Goal: Find specific page/section: Find specific page/section

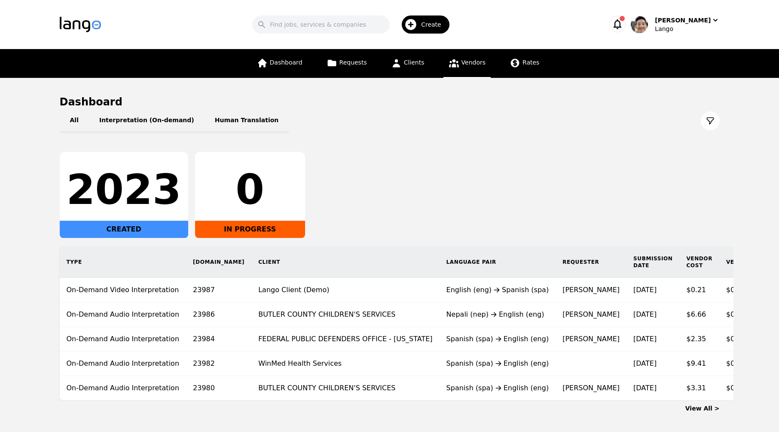
click at [464, 67] on link "Vendors" at bounding box center [467, 63] width 47 height 29
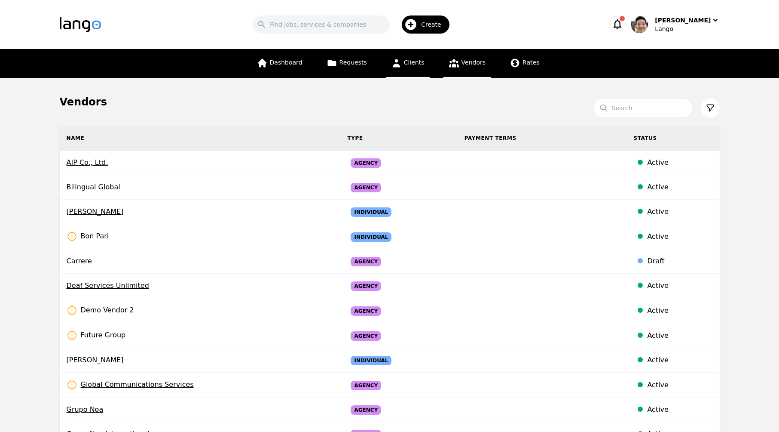
click at [391, 64] on icon at bounding box center [396, 63] width 11 height 11
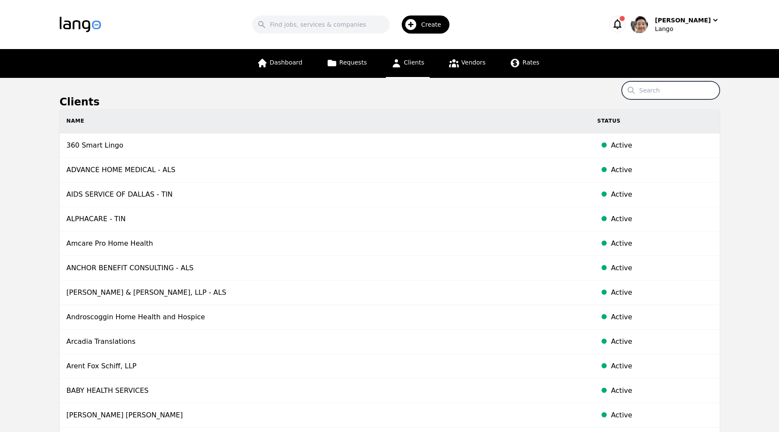
click at [671, 93] on input "Search" at bounding box center [671, 90] width 98 height 18
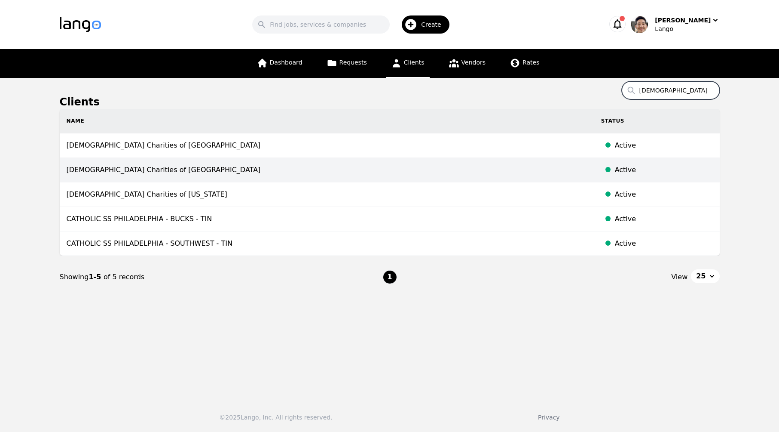
type input "[DEMOGRAPHIC_DATA]"
click at [540, 172] on td "[DEMOGRAPHIC_DATA] Charities of [GEOGRAPHIC_DATA]" at bounding box center [327, 170] width 535 height 25
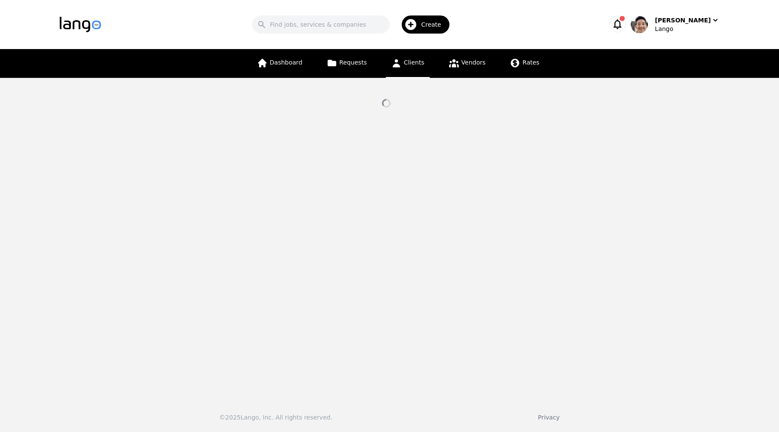
select select "active"
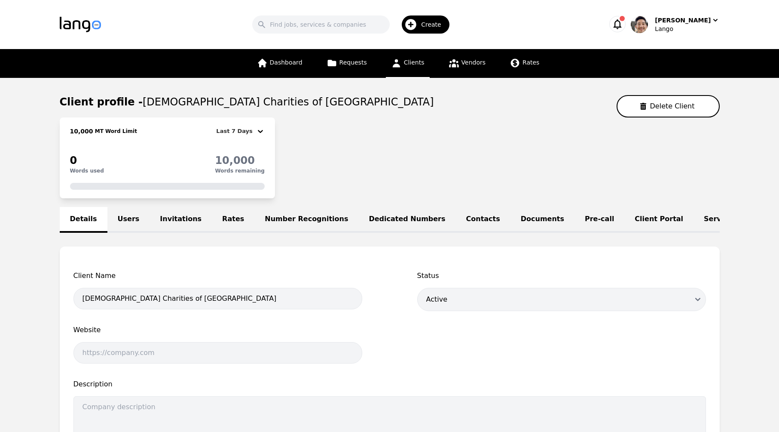
click at [121, 221] on link "Users" at bounding box center [128, 220] width 43 height 26
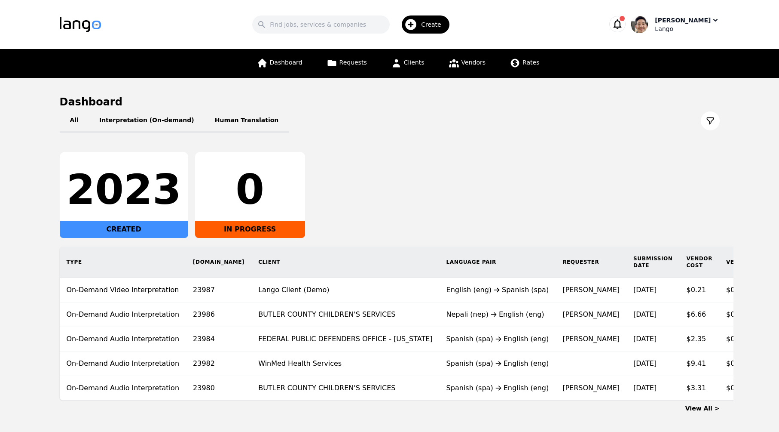
click at [684, 27] on div "Lango" at bounding box center [687, 29] width 64 height 9
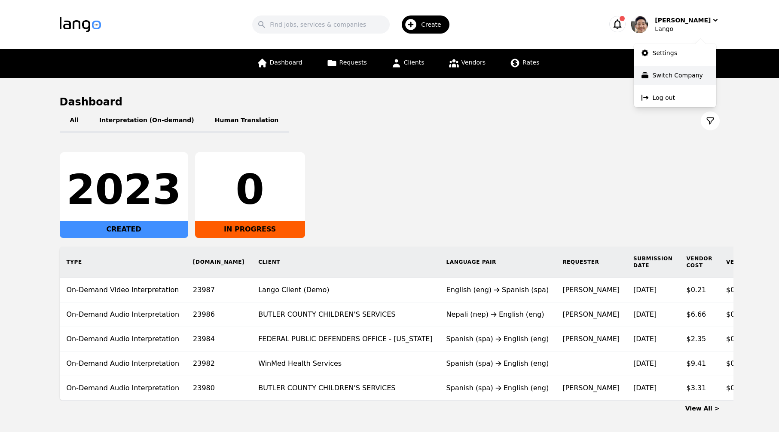
click at [680, 74] on p "Switch Company" at bounding box center [678, 75] width 50 height 9
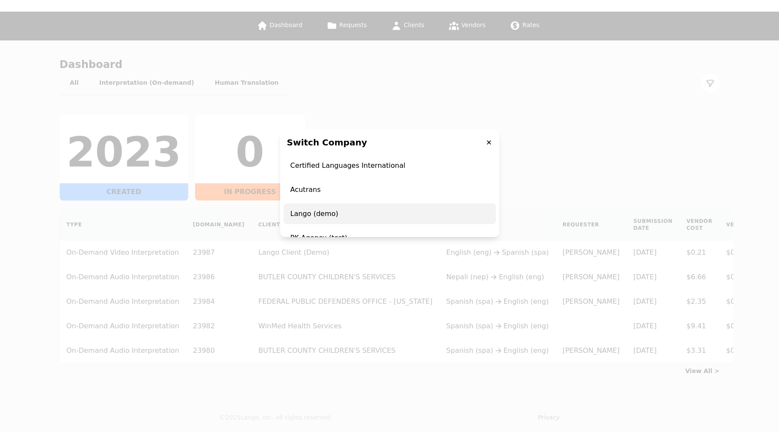
click at [373, 207] on span "Lango (demo)" at bounding box center [390, 213] width 212 height 21
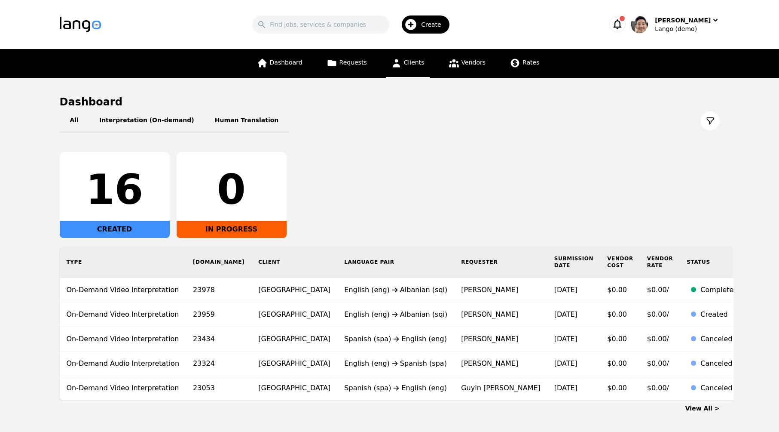
click at [410, 63] on span "Clients" at bounding box center [414, 62] width 21 height 7
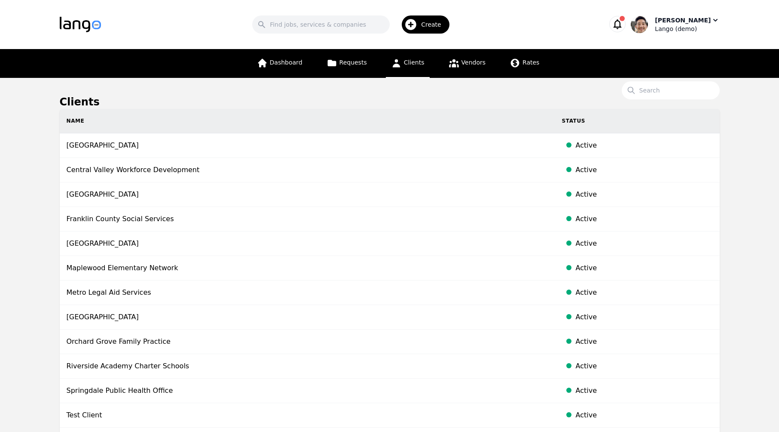
click at [696, 29] on div "Lango (demo)" at bounding box center [687, 29] width 64 height 9
click at [762, 78] on main "Clients Search Name Status Canyon Ridge School District Active Central Valley W…" at bounding box center [389, 294] width 779 height 433
